Goal: Connect with others: Connect with other users

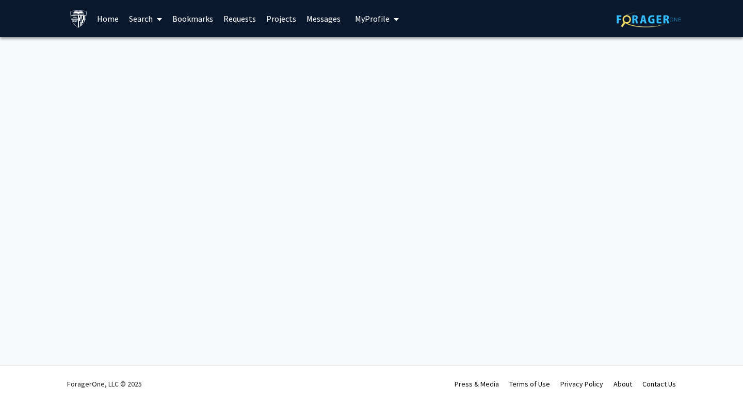
click at [109, 22] on link "Home" at bounding box center [108, 19] width 32 height 36
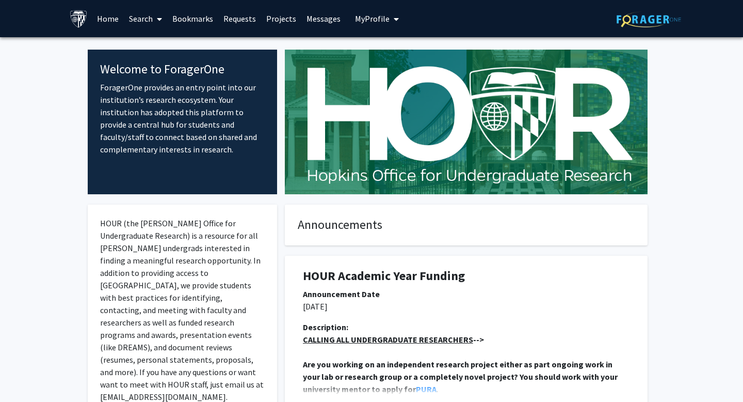
click at [275, 19] on link "Projects" at bounding box center [281, 19] width 40 height 36
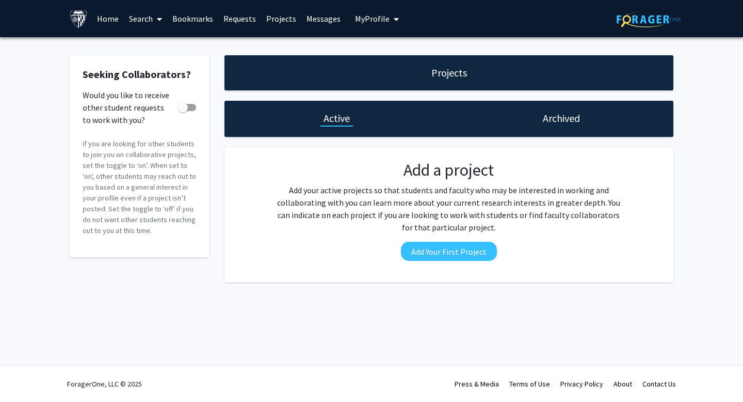
click at [327, 18] on link "Messages" at bounding box center [323, 19] width 44 height 36
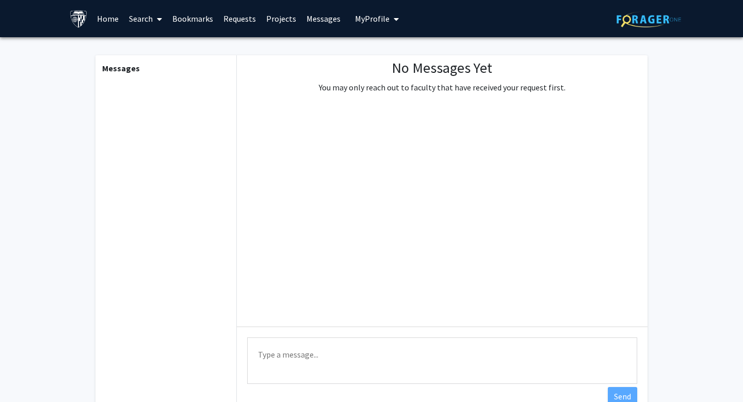
click at [200, 16] on link "Bookmarks" at bounding box center [192, 19] width 51 height 36
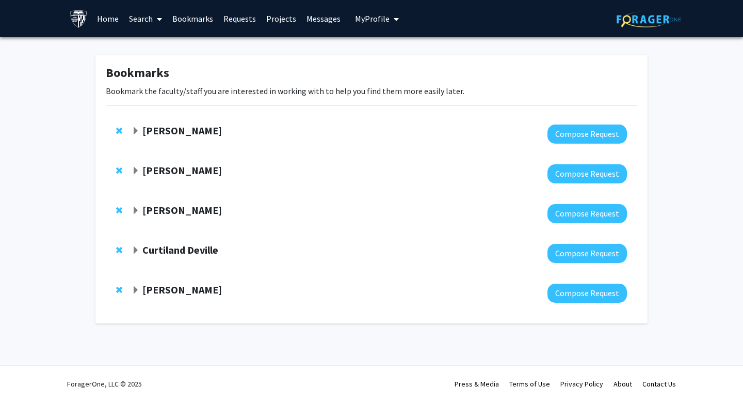
click at [232, 17] on link "Requests" at bounding box center [239, 19] width 43 height 36
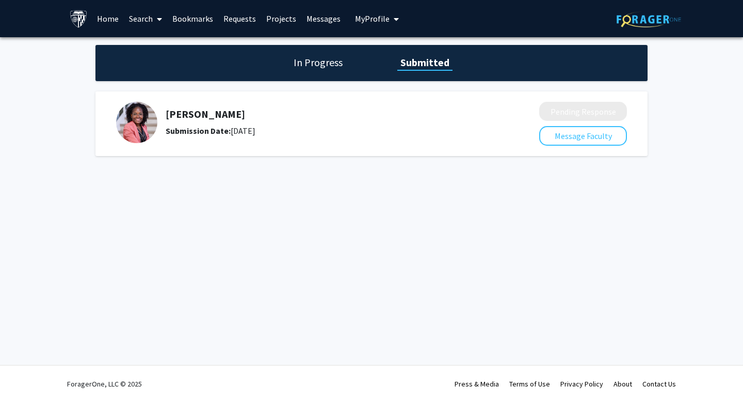
click at [136, 130] on img at bounding box center [136, 122] width 41 height 41
click at [557, 139] on button "Message Faculty" at bounding box center [583, 136] width 88 height 20
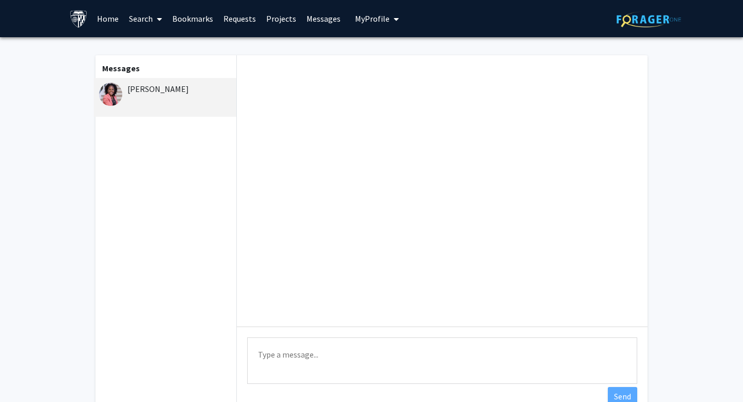
click at [126, 105] on div "[PERSON_NAME]" at bounding box center [165, 97] width 142 height 39
click at [235, 19] on link "Requests" at bounding box center [239, 19] width 43 height 36
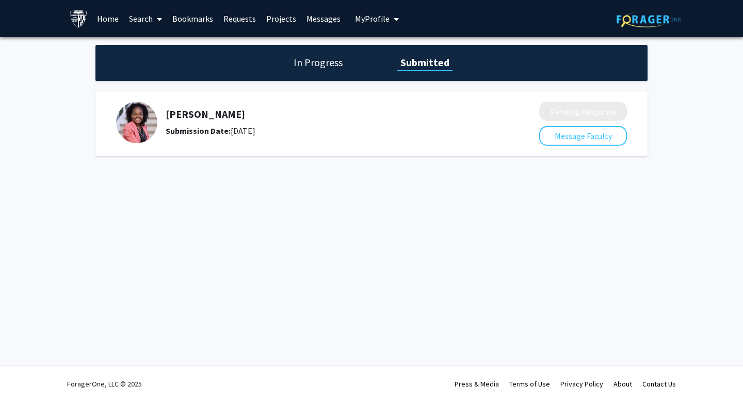
click at [198, 12] on link "Bookmarks" at bounding box center [192, 19] width 51 height 36
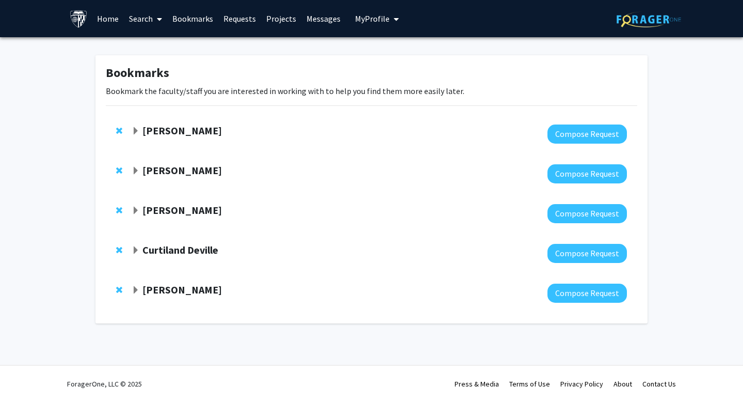
click at [179, 131] on strong "[PERSON_NAME]" at bounding box center [181, 130] width 79 height 13
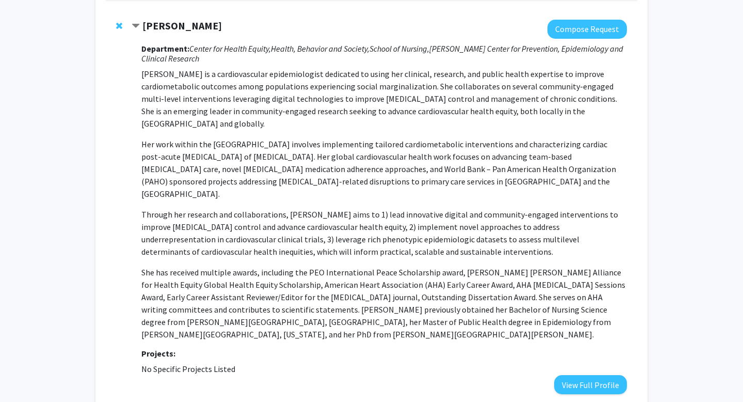
scroll to position [161, 0]
